Goal: Task Accomplishment & Management: Use online tool/utility

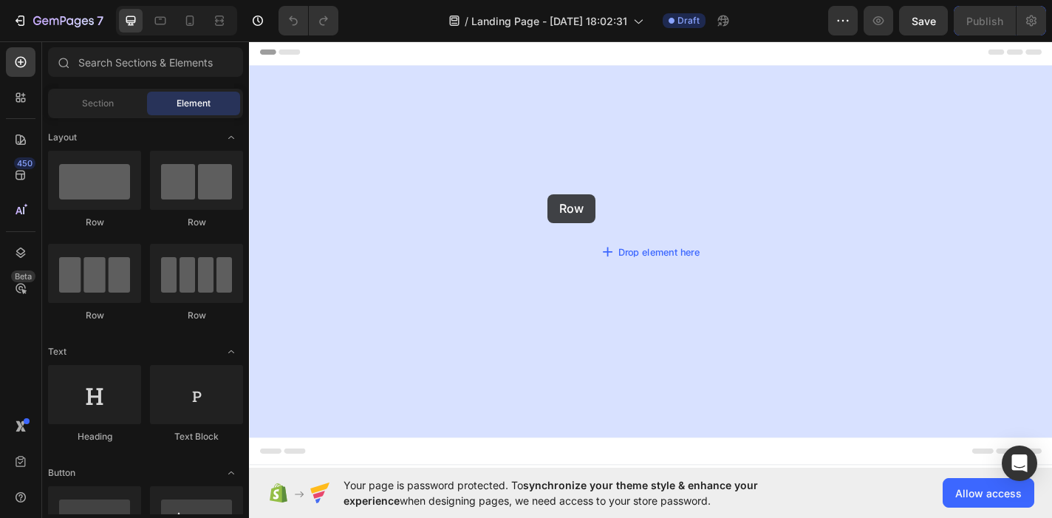
drag, startPoint x: 369, startPoint y: 232, endPoint x: 576, endPoint y: 208, distance: 208.3
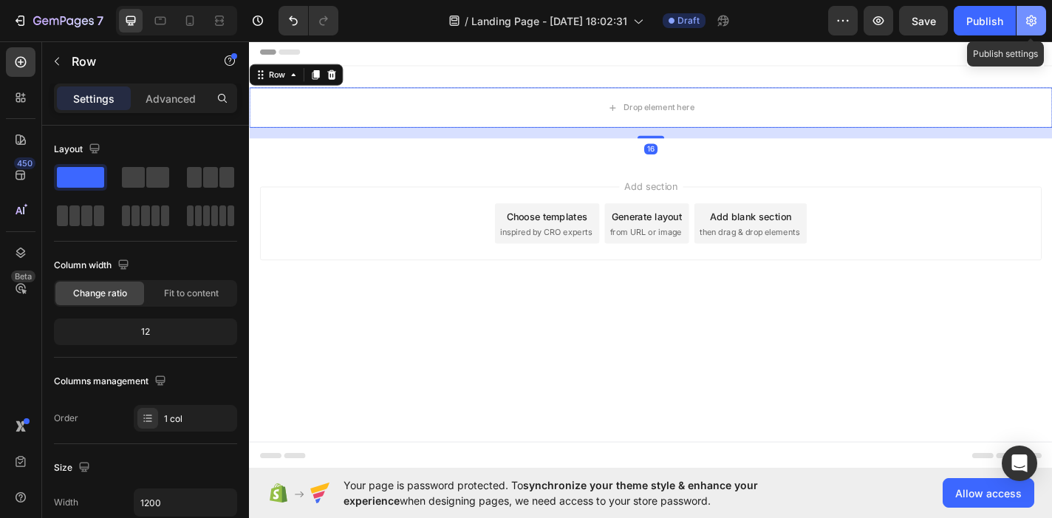
click at [1018, 21] on button "button" at bounding box center [1032, 21] width 30 height 30
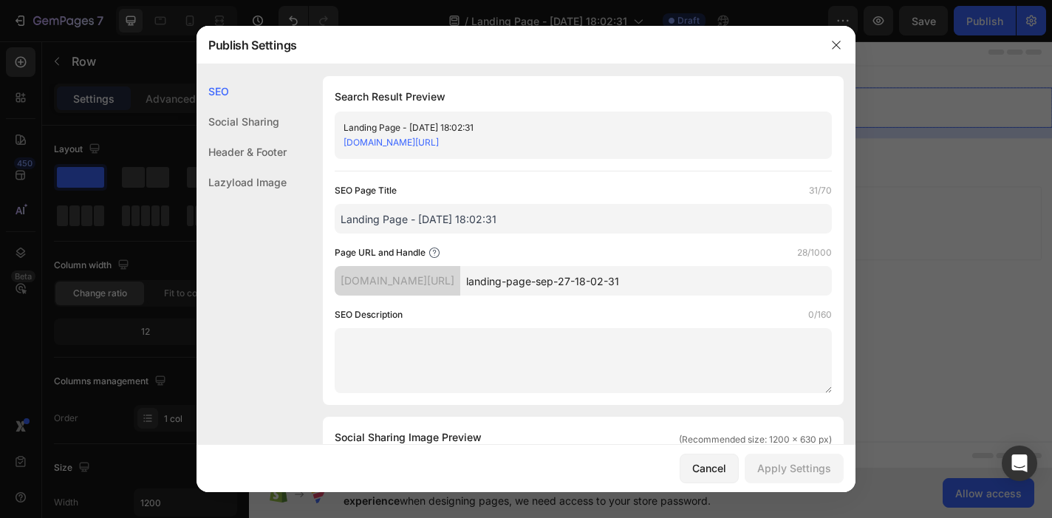
click at [258, 155] on div "Header & Footer" at bounding box center [242, 152] width 90 height 30
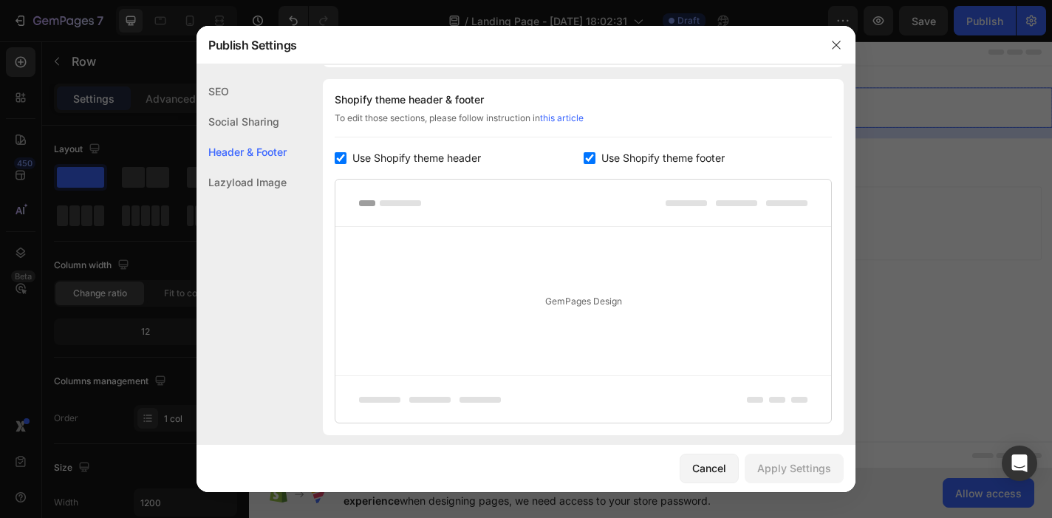
click at [281, 115] on div "Social Sharing" at bounding box center [242, 121] width 90 height 30
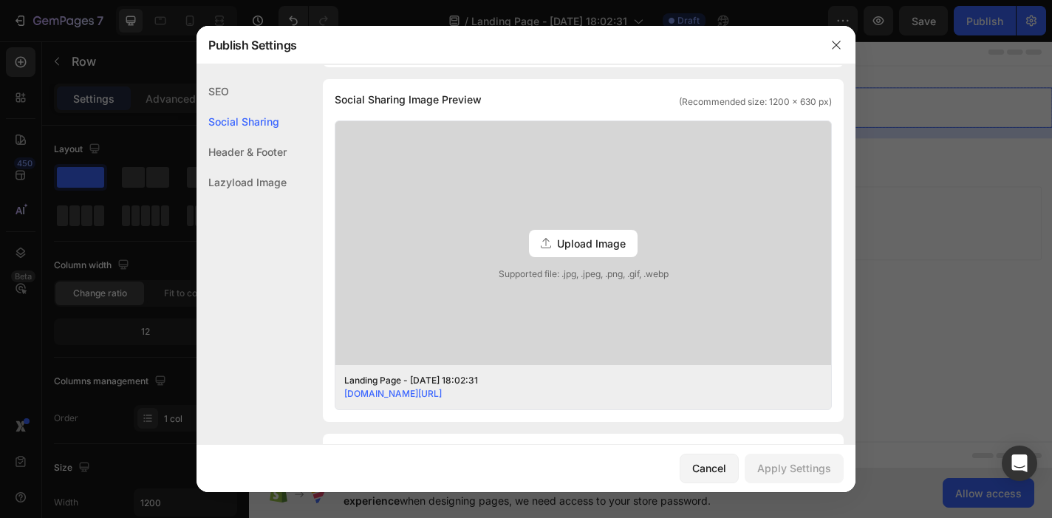
click at [273, 88] on div "SEO" at bounding box center [242, 91] width 90 height 30
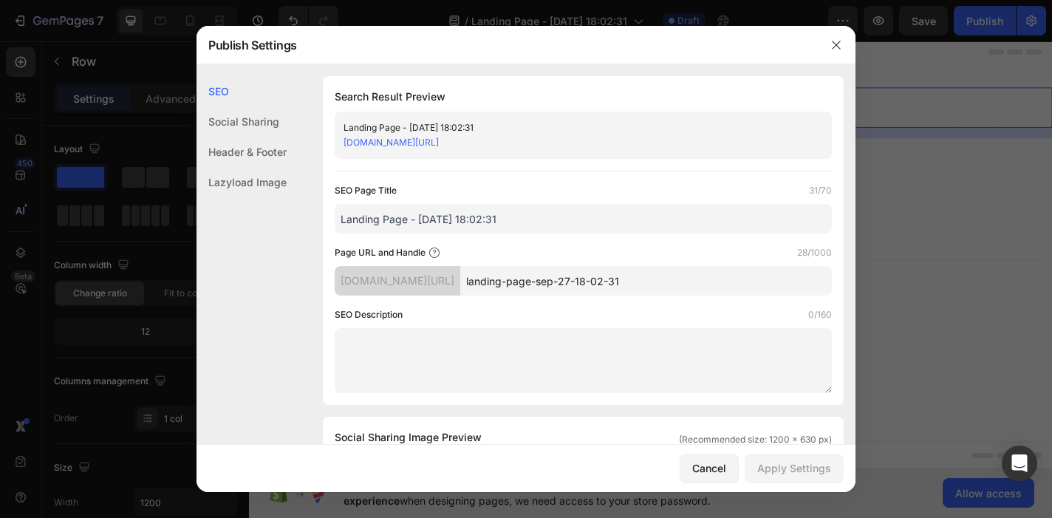
scroll to position [0, 0]
click at [278, 143] on div "Header & Footer" at bounding box center [242, 152] width 90 height 30
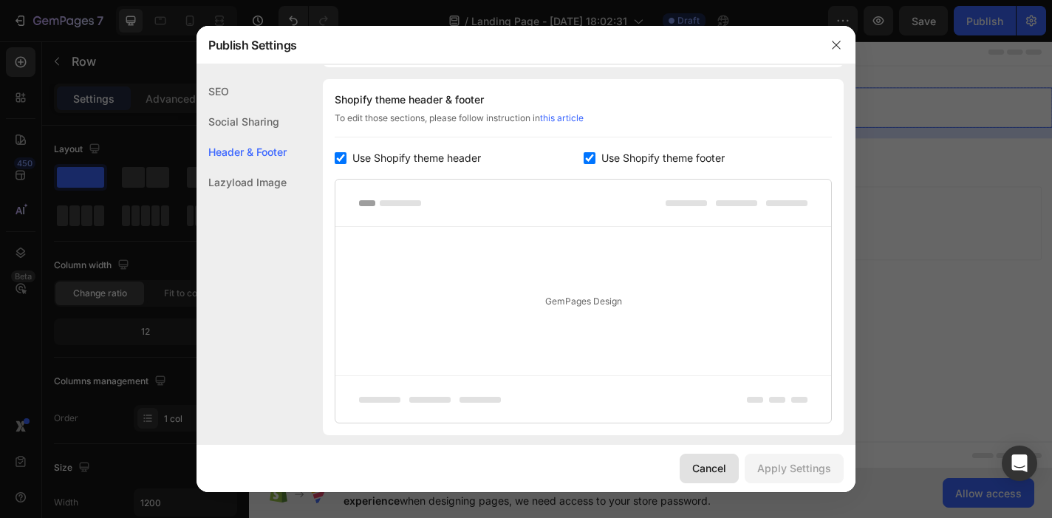
click at [718, 482] on button "Cancel" at bounding box center [709, 469] width 59 height 30
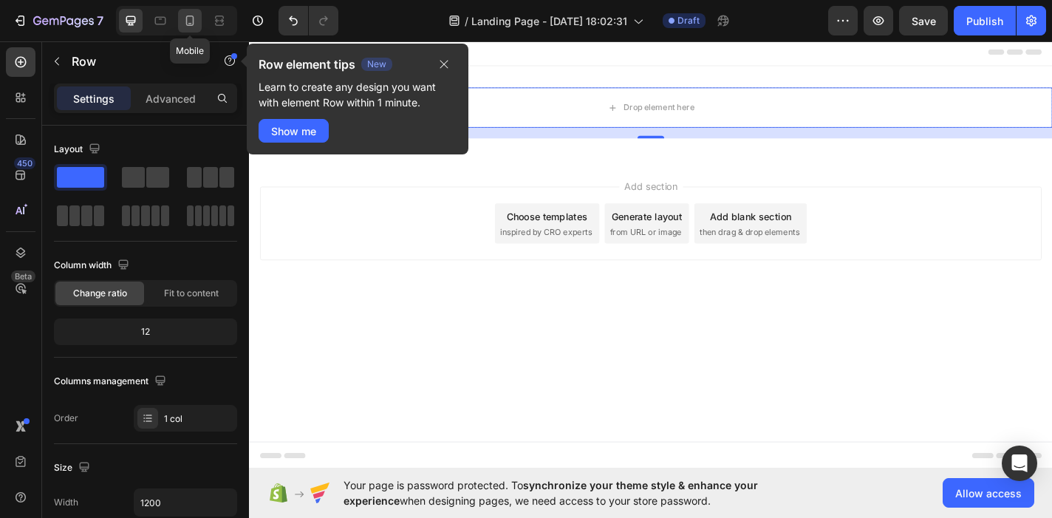
click at [197, 23] on icon at bounding box center [189, 20] width 15 height 15
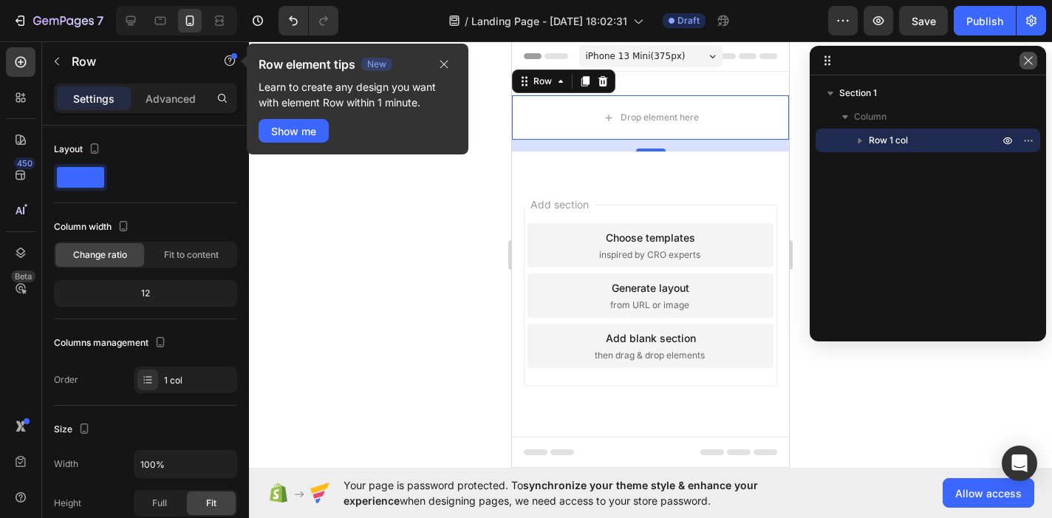
click at [1029, 60] on icon "button" at bounding box center [1028, 60] width 8 height 8
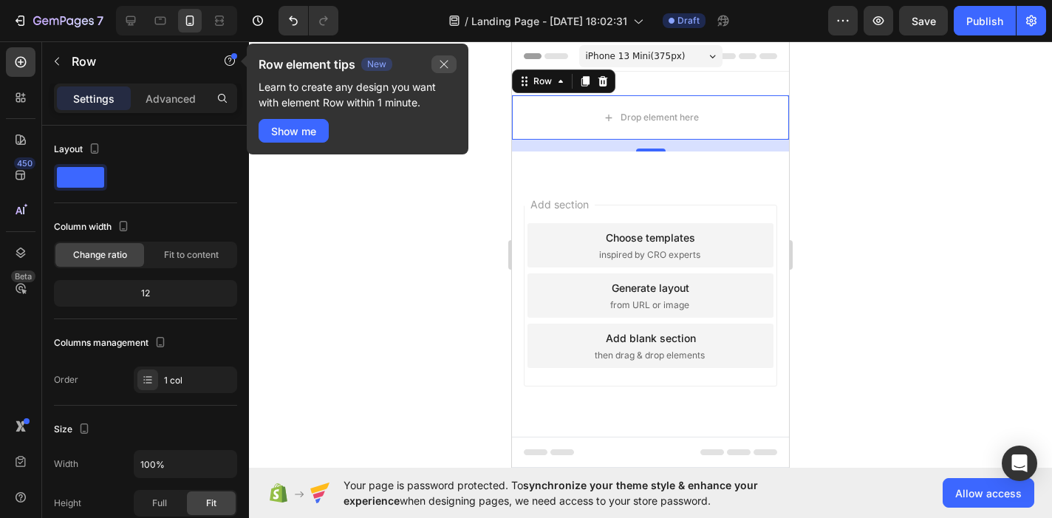
click at [444, 60] on icon "button" at bounding box center [444, 64] width 12 height 12
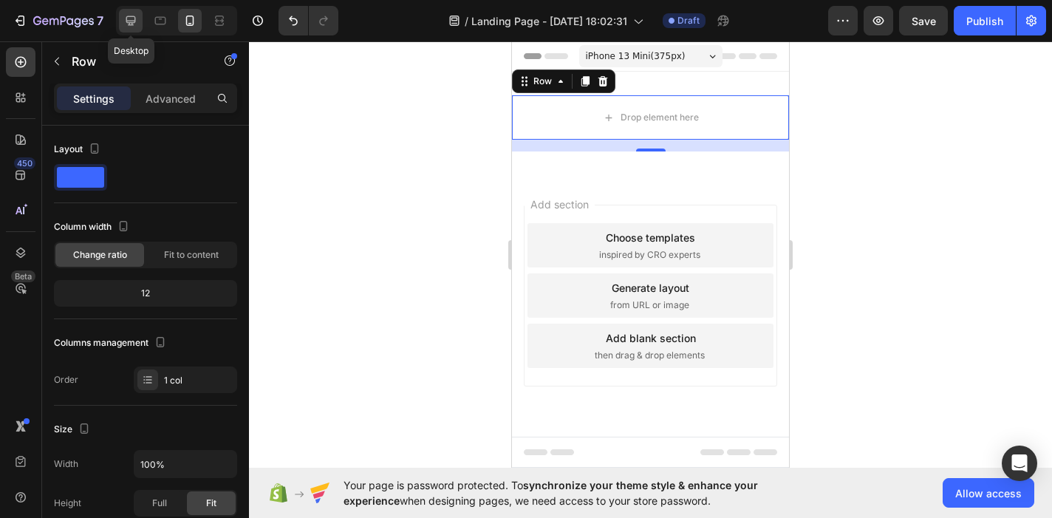
click at [132, 24] on icon at bounding box center [131, 21] width 10 height 10
type input "1200"
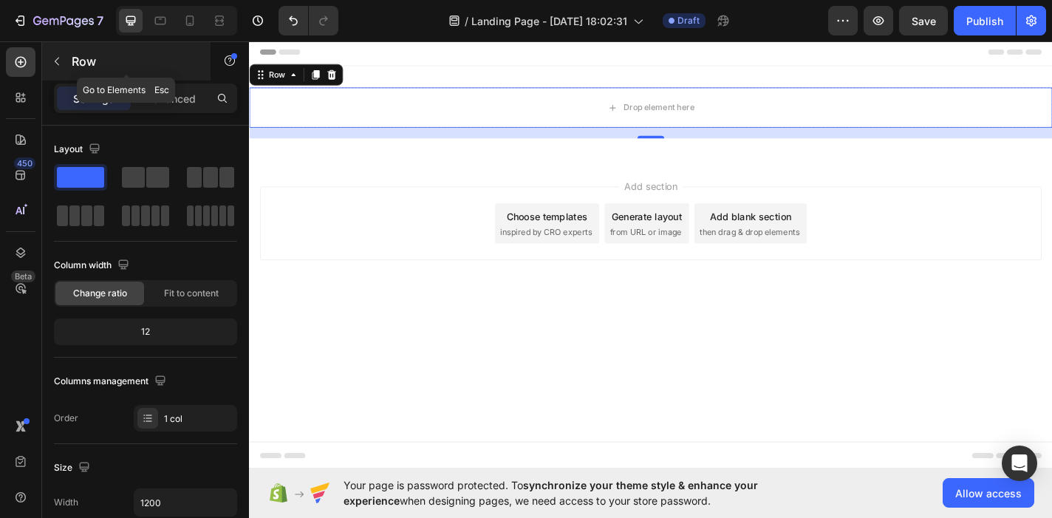
click at [58, 61] on icon "button" at bounding box center [57, 61] width 12 height 12
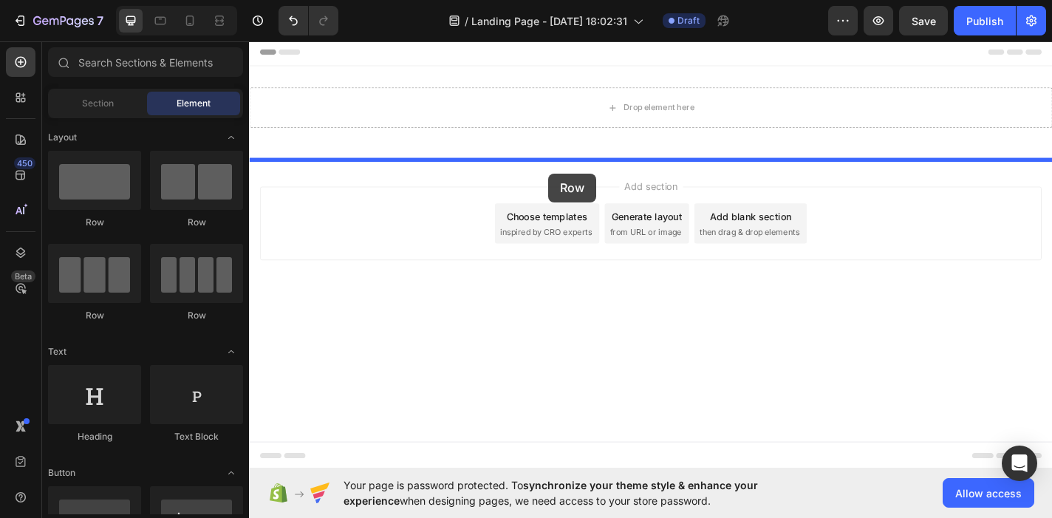
drag, startPoint x: 348, startPoint y: 206, endPoint x: 581, endPoint y: 188, distance: 234.1
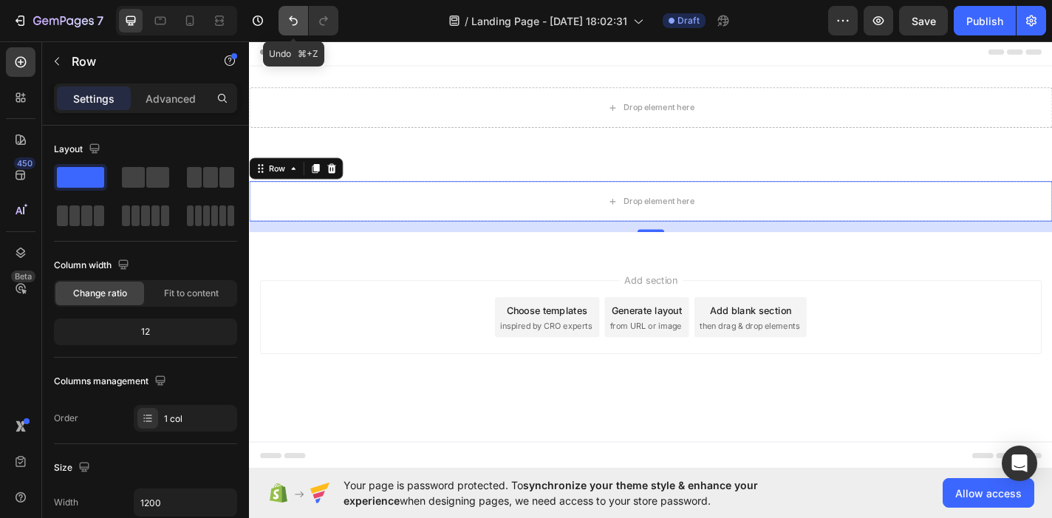
click at [295, 32] on button "Undo/Redo" at bounding box center [294, 21] width 30 height 30
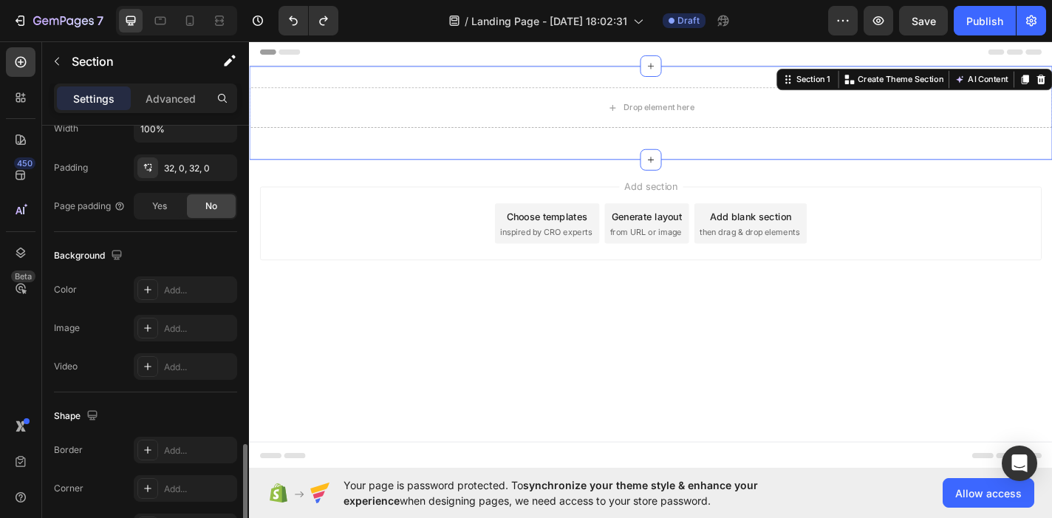
scroll to position [467, 0]
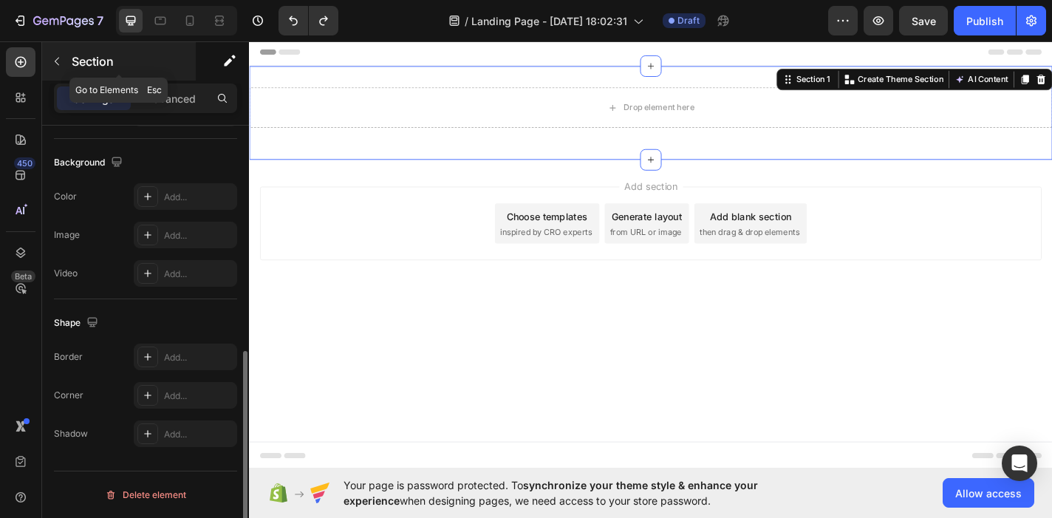
click at [56, 66] on icon "button" at bounding box center [57, 61] width 12 height 12
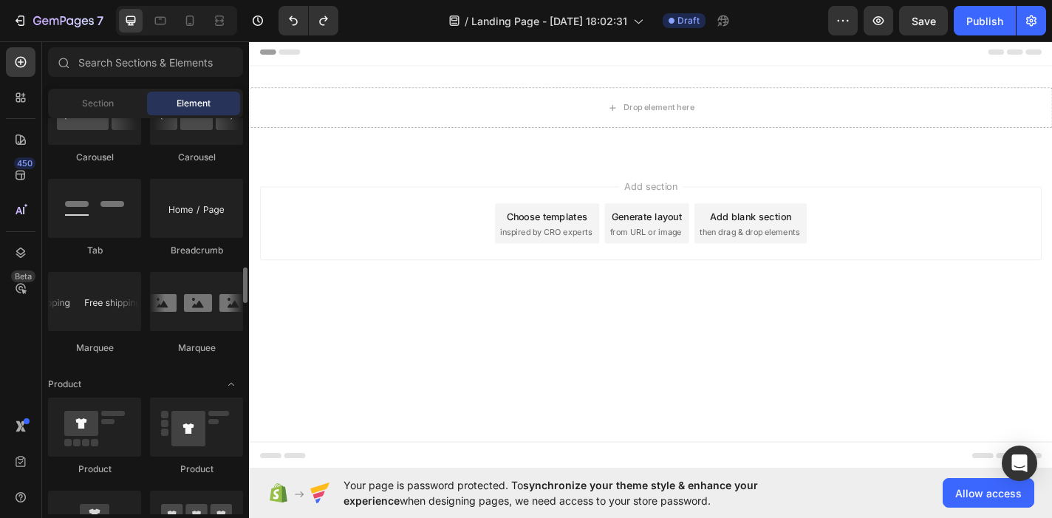
scroll to position [1639, 0]
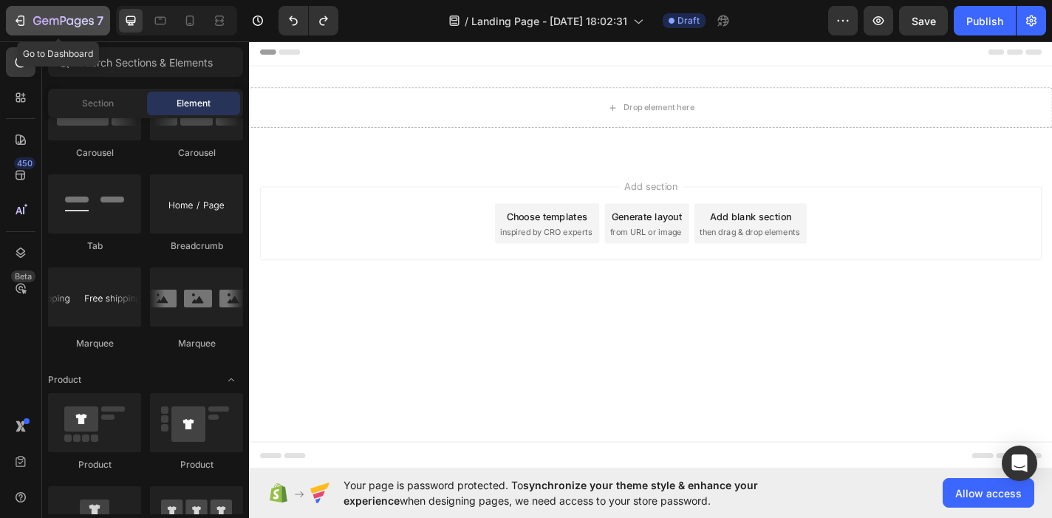
click at [89, 27] on icon "button" at bounding box center [63, 22] width 61 height 13
